Goal: Find specific page/section: Find specific page/section

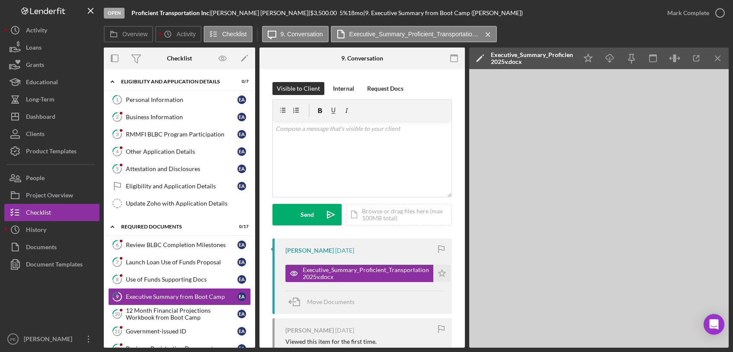
scroll to position [80, 0]
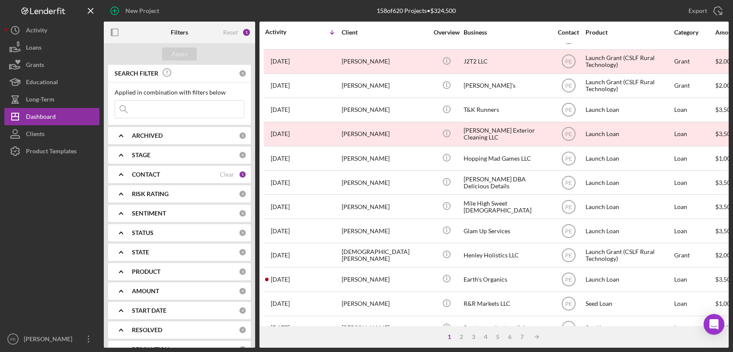
scroll to position [284, 0]
click at [123, 138] on icon "Icon/Expander" at bounding box center [121, 136] width 22 height 22
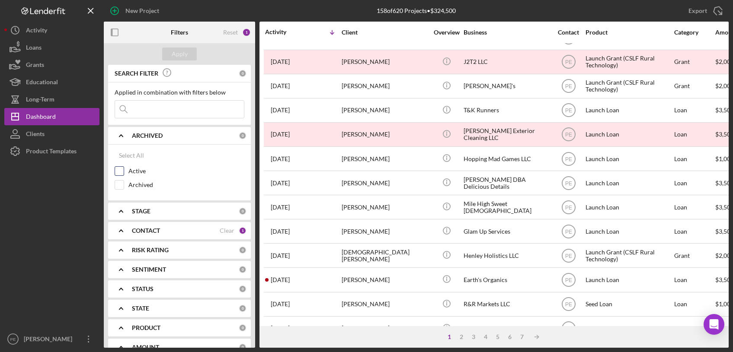
click at [120, 170] on input "Active" at bounding box center [119, 171] width 9 height 9
checkbox input "true"
click at [182, 55] on div "Apply" at bounding box center [180, 54] width 16 height 13
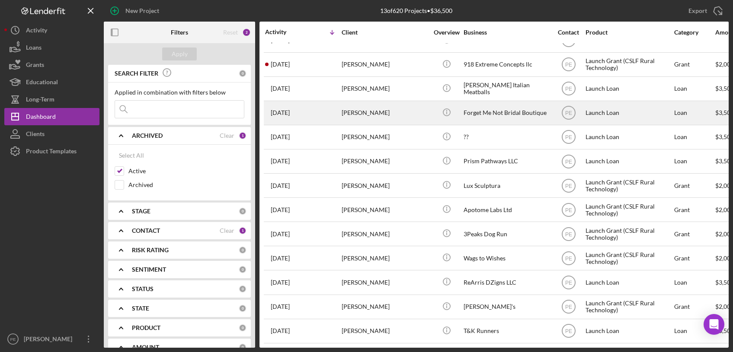
scroll to position [0, 0]
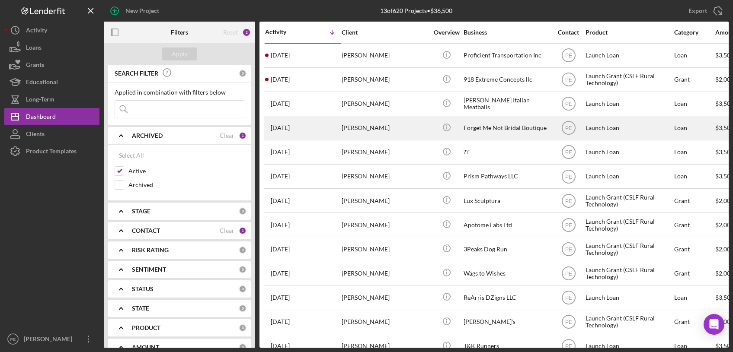
click at [482, 134] on div "Forget Me Not Bridal Boutique" at bounding box center [506, 128] width 86 height 23
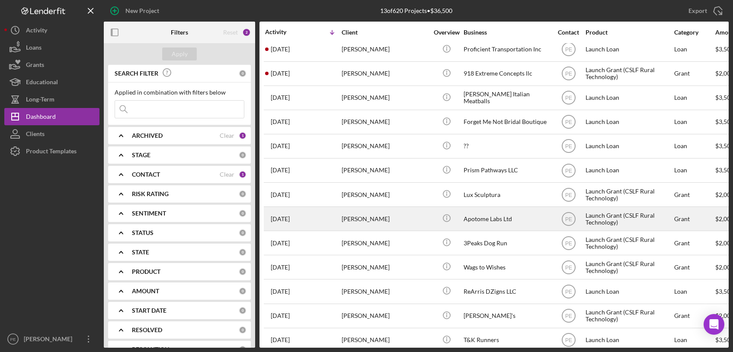
scroll to position [15, 0]
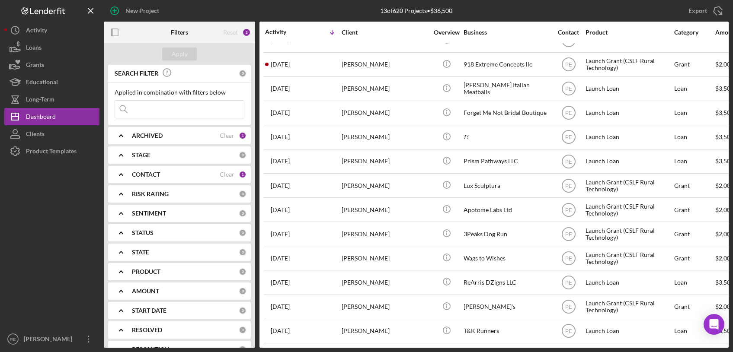
click at [151, 109] on input at bounding box center [179, 109] width 129 height 17
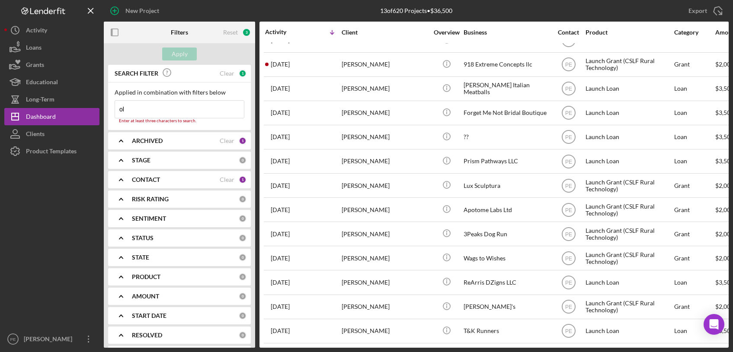
type input "o"
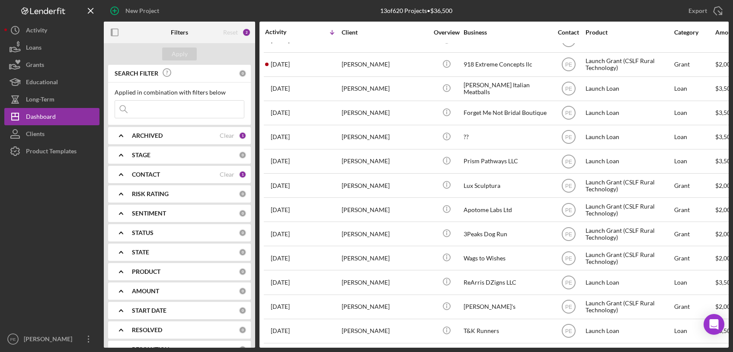
type input "Z"
click at [151, 109] on input "T &K" at bounding box center [179, 109] width 129 height 17
click at [181, 54] on div "Apply" at bounding box center [180, 54] width 16 height 13
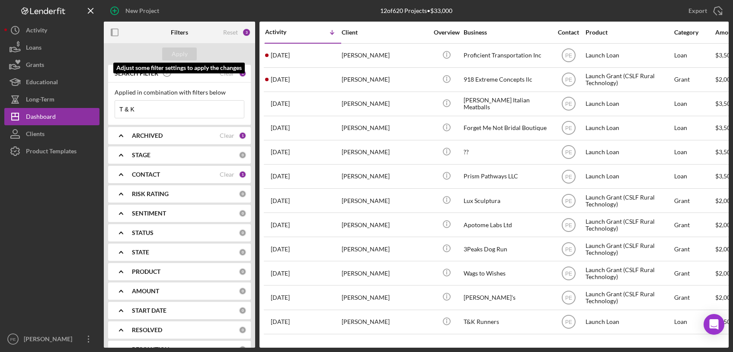
scroll to position [0, 0]
click at [167, 106] on input "T & K" at bounding box center [179, 109] width 129 height 17
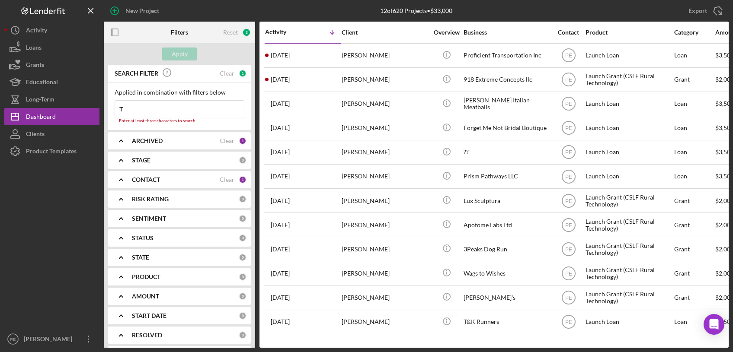
type input "T"
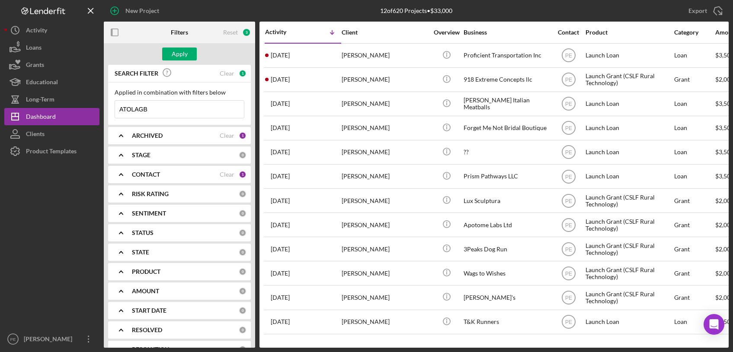
type input "ATOLAGBE"
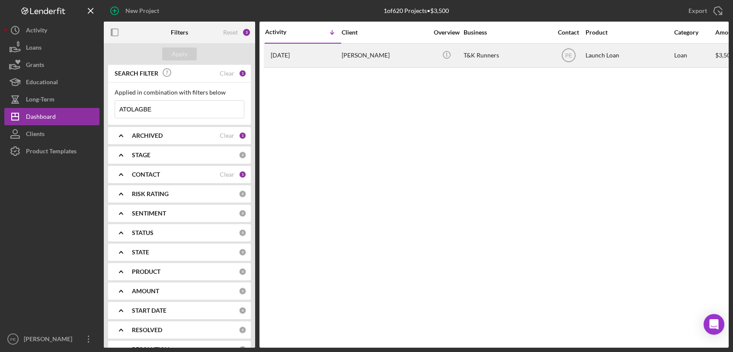
click at [389, 62] on div "Oluwabukunmi Atolagbe" at bounding box center [384, 55] width 86 height 23
